Goal: Transaction & Acquisition: Purchase product/service

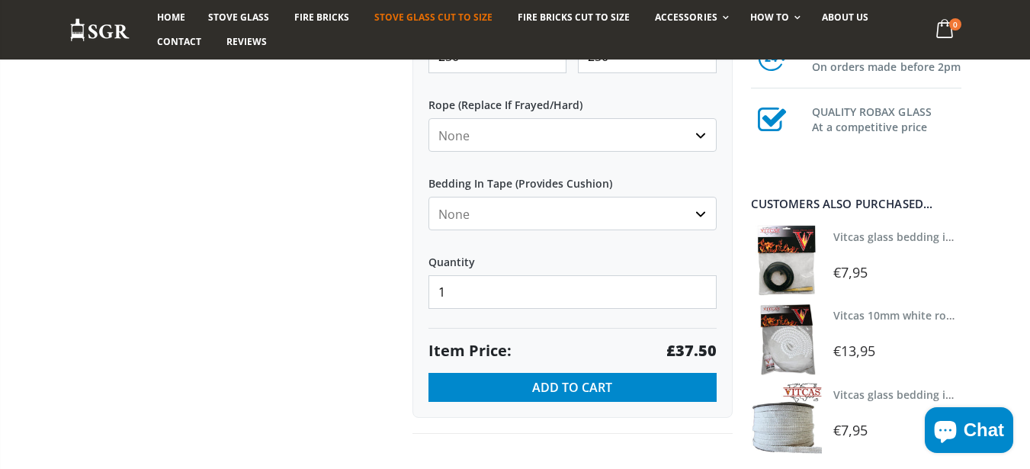
scroll to position [915, 0]
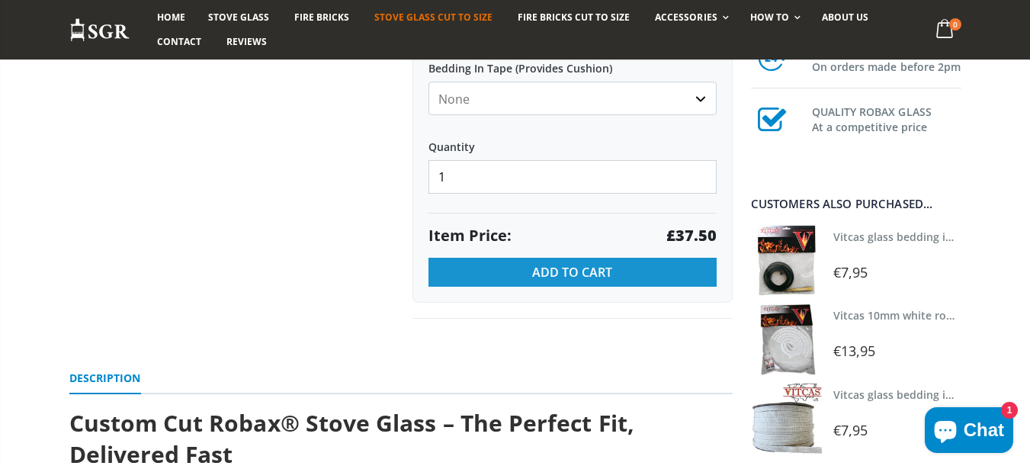
type input "250"
click at [526, 282] on button "Add to Cart" at bounding box center [572, 272] width 288 height 29
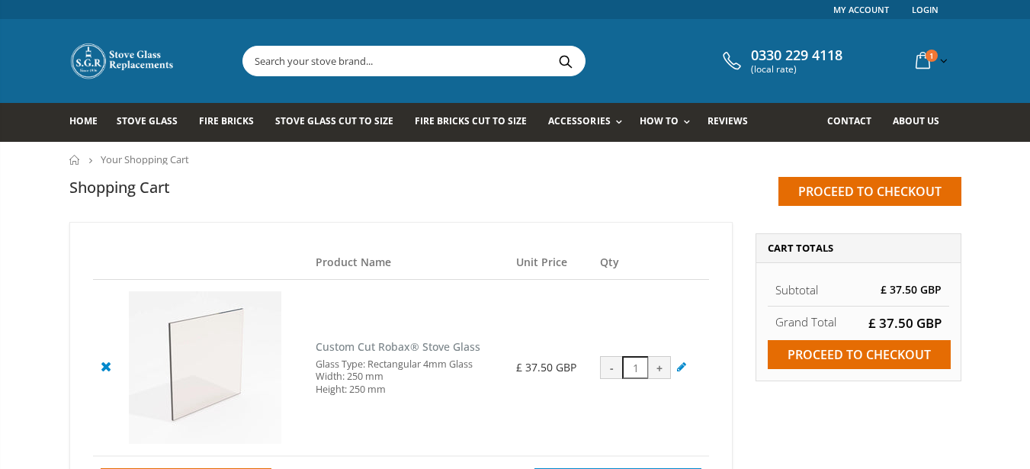
scroll to position [91, 0]
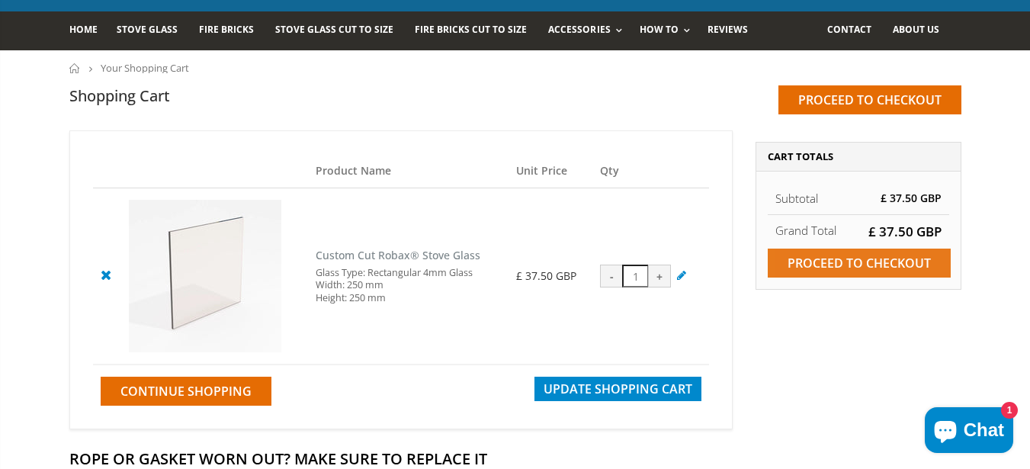
click at [805, 274] on input "Proceed to checkout" at bounding box center [858, 262] width 183 height 29
